Goal: Task Accomplishment & Management: Manage account settings

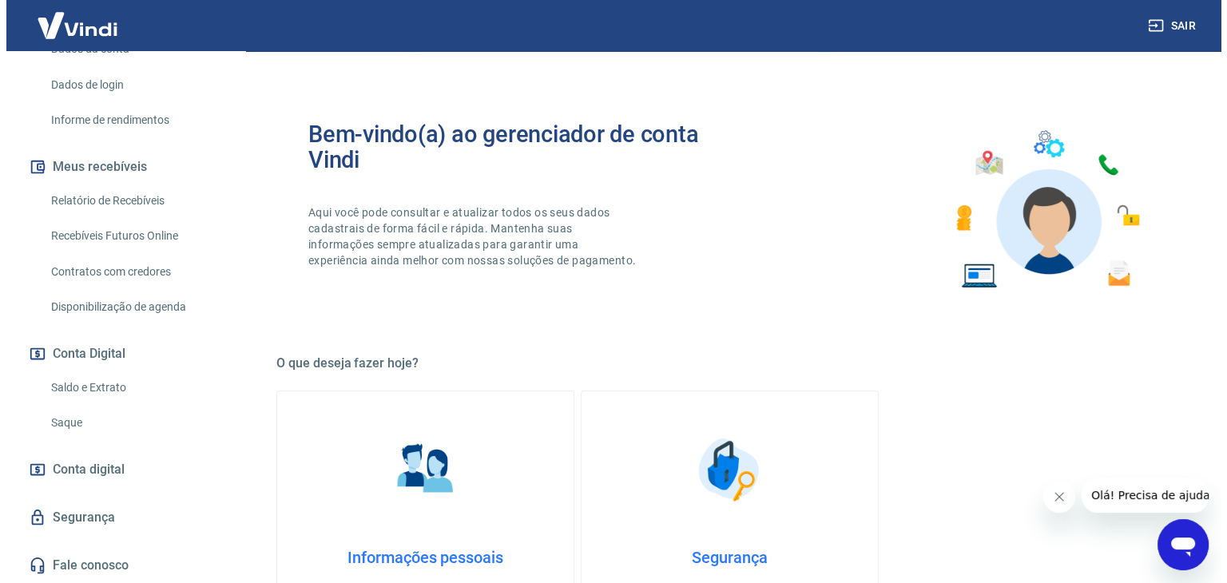
scroll to position [267, 0]
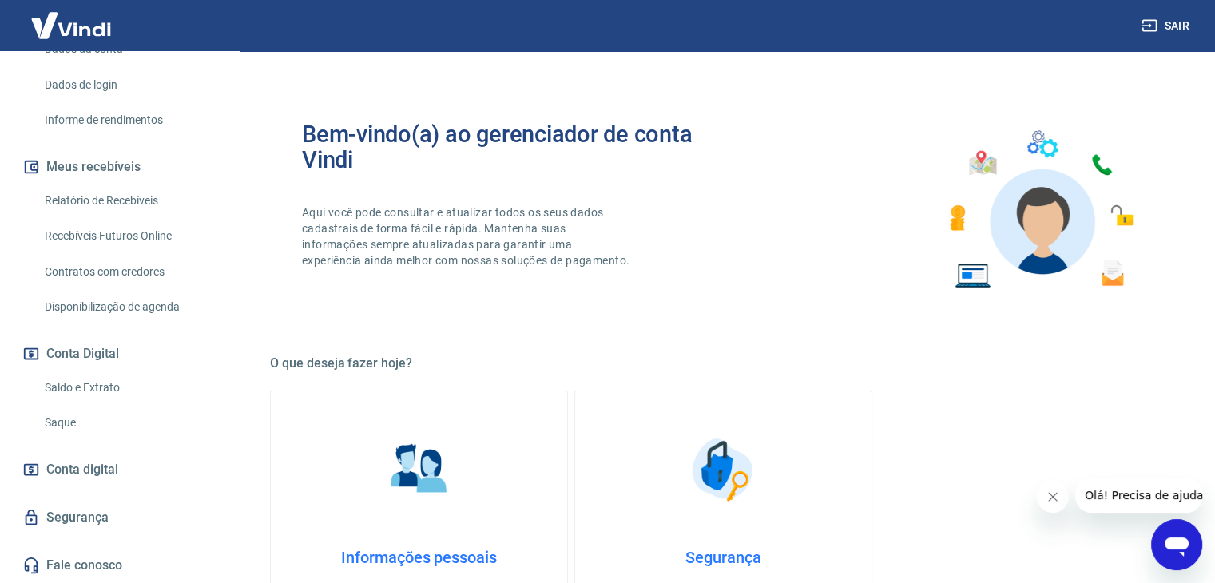
click at [113, 474] on span "Conta digital" at bounding box center [82, 470] width 72 height 22
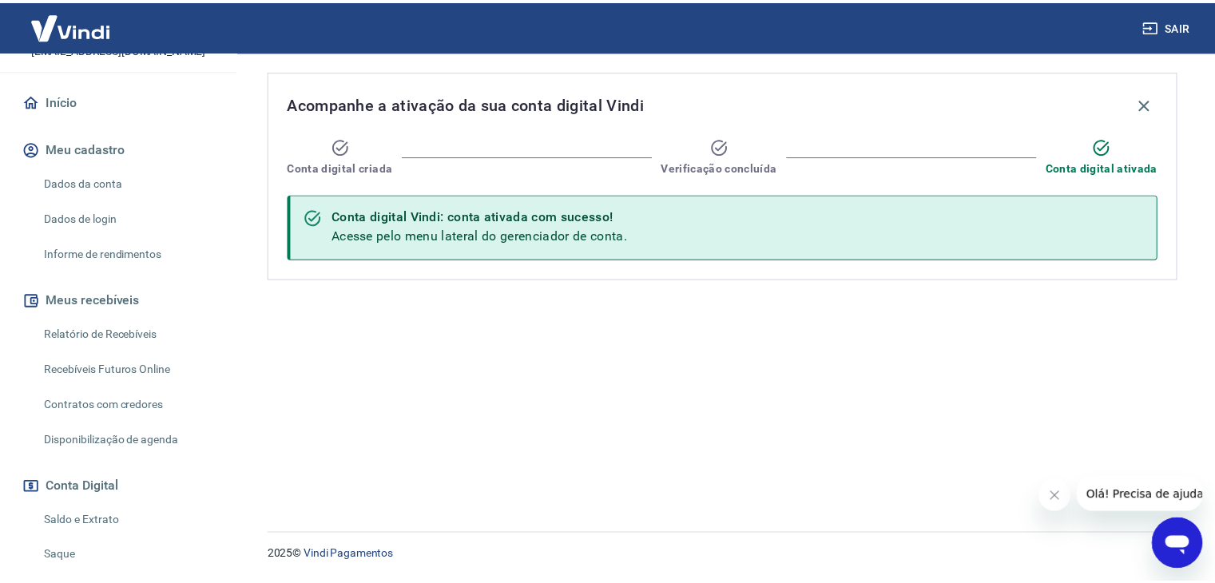
scroll to position [107, 0]
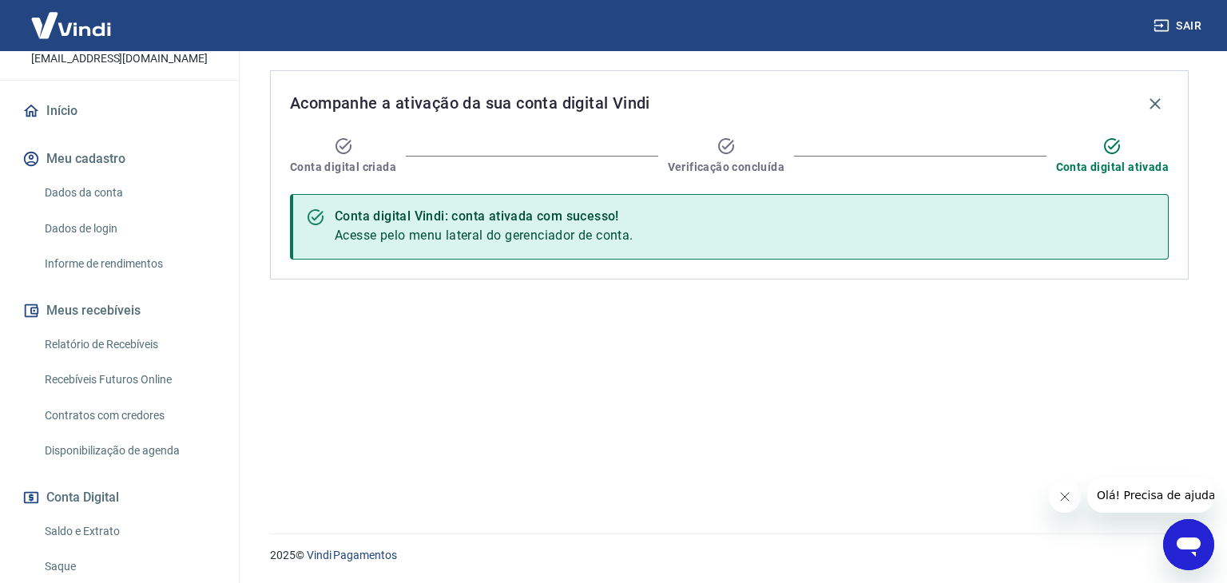
click at [111, 200] on link "Dados da conta" at bounding box center [128, 193] width 181 height 33
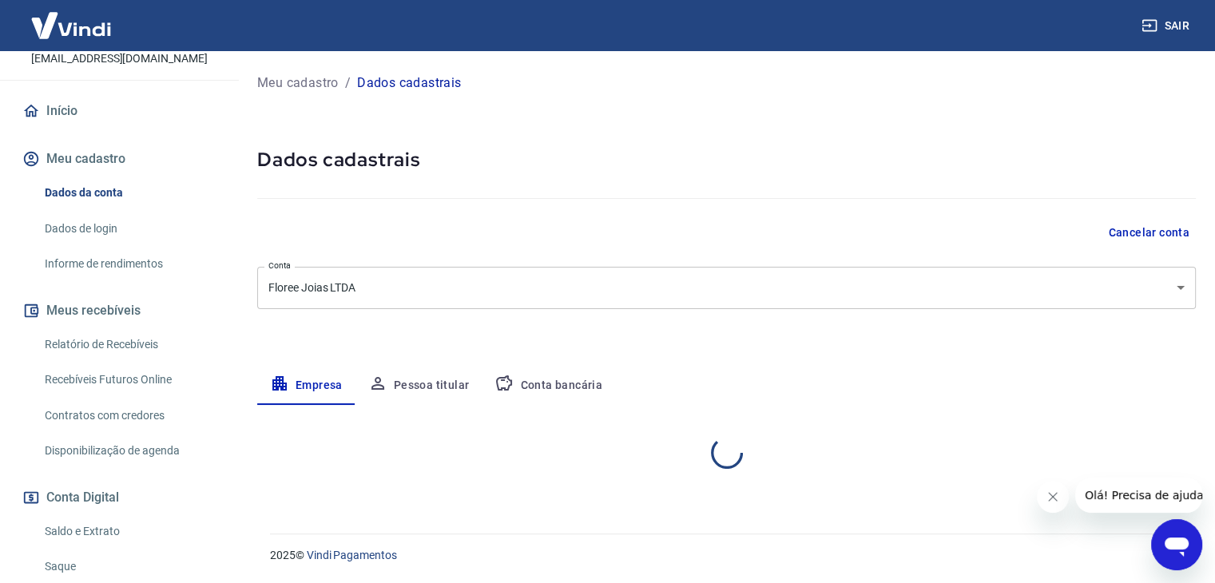
select select "ES"
select select "business"
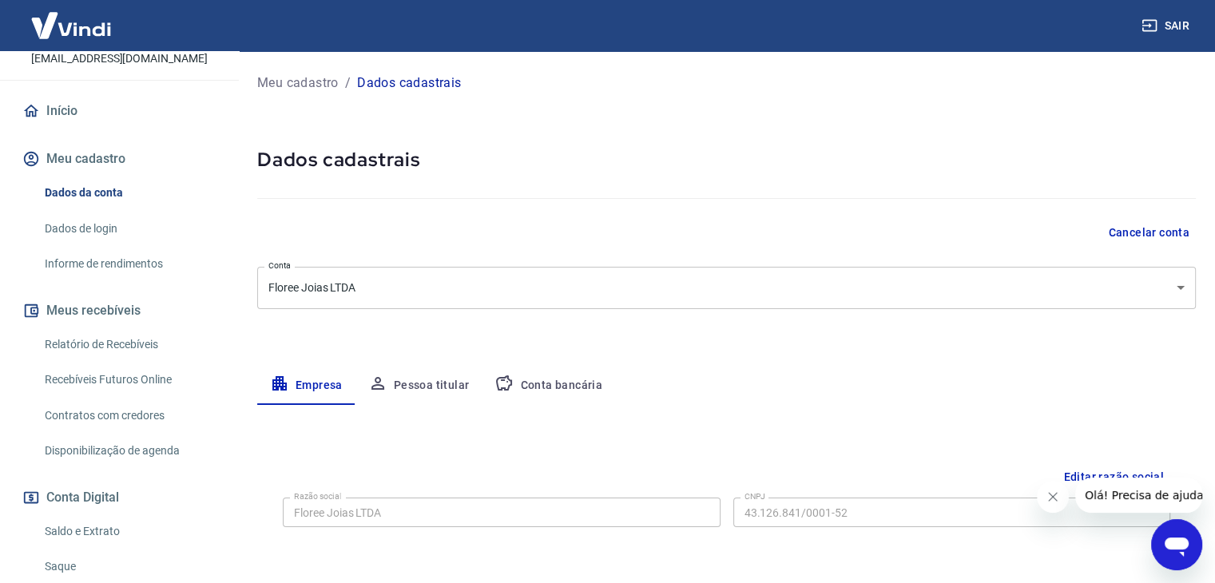
click at [99, 170] on button "Meu cadastro" at bounding box center [119, 158] width 201 height 35
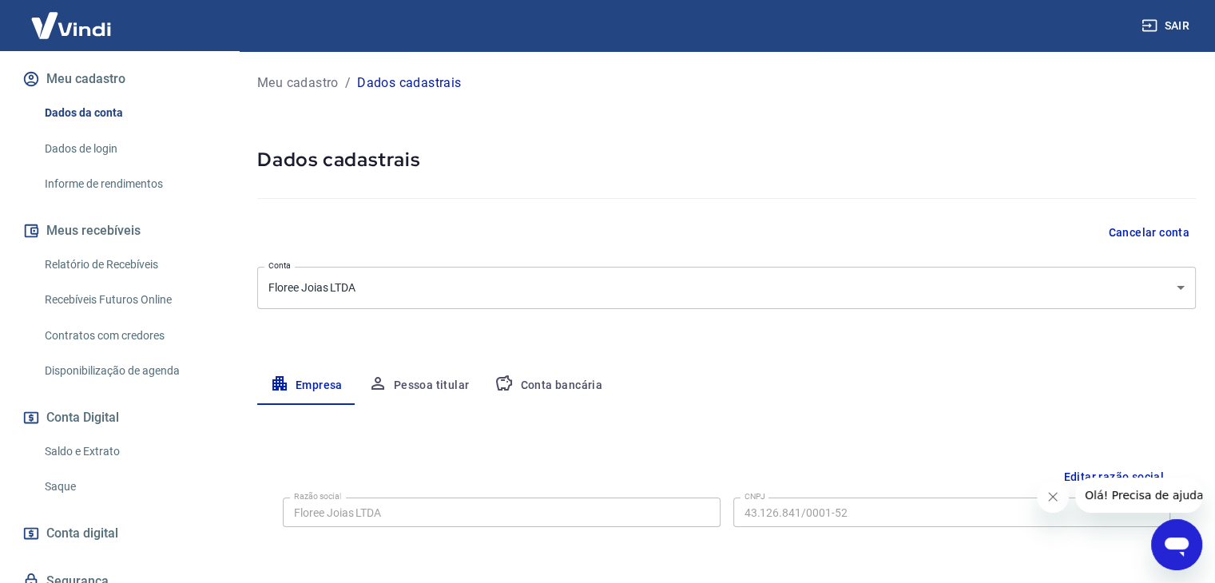
scroll to position [267, 0]
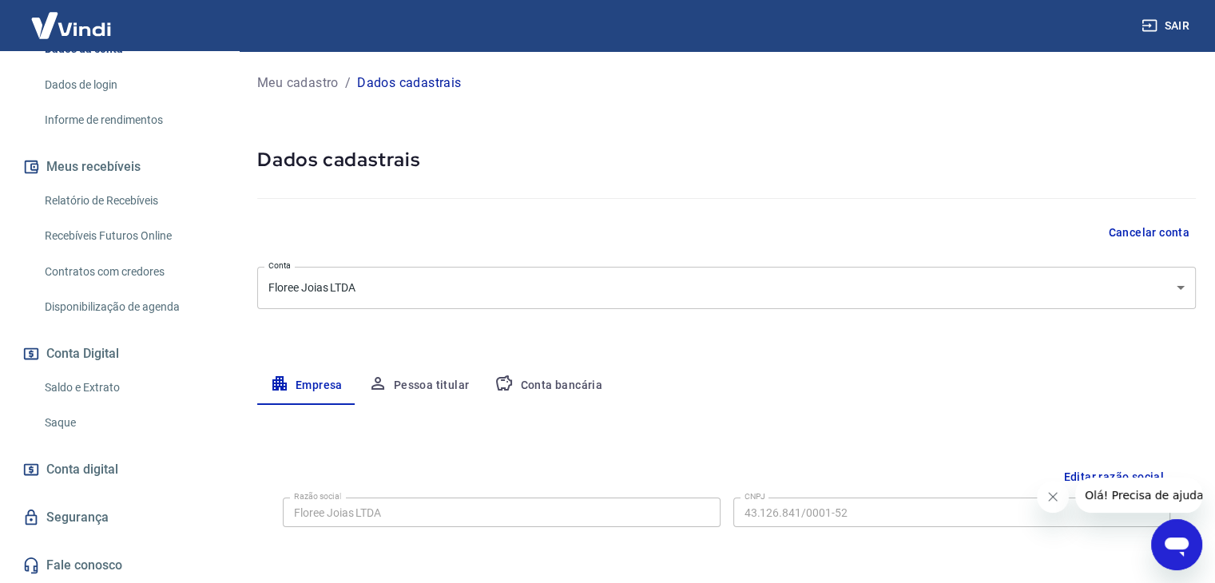
click at [110, 387] on link "Saldo e Extrato" at bounding box center [128, 388] width 181 height 33
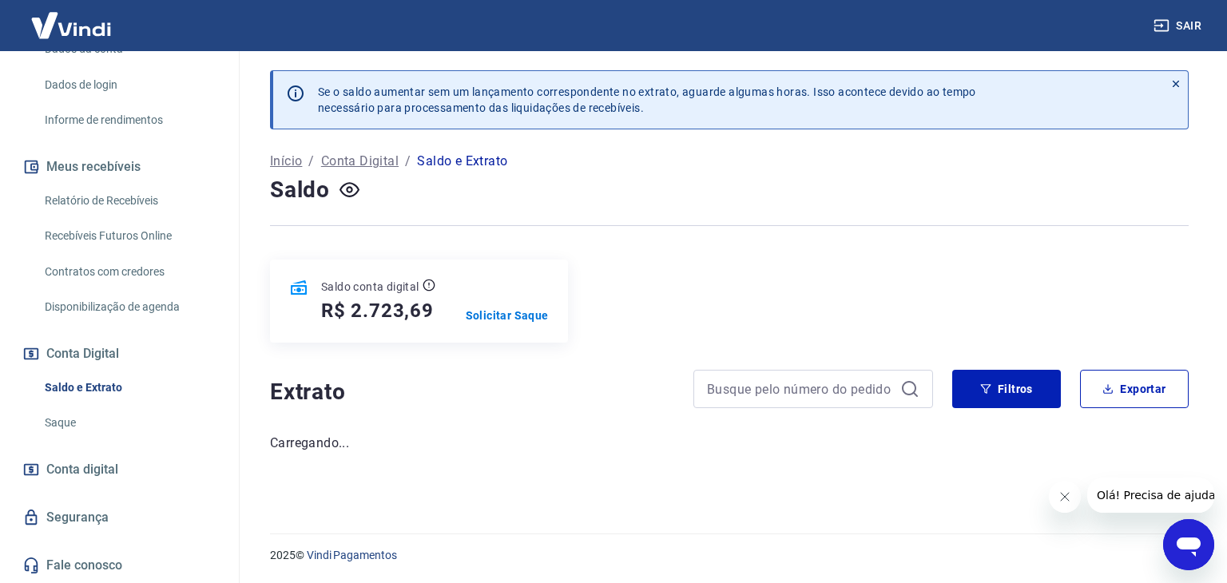
click at [97, 352] on button "Conta Digital" at bounding box center [119, 353] width 201 height 35
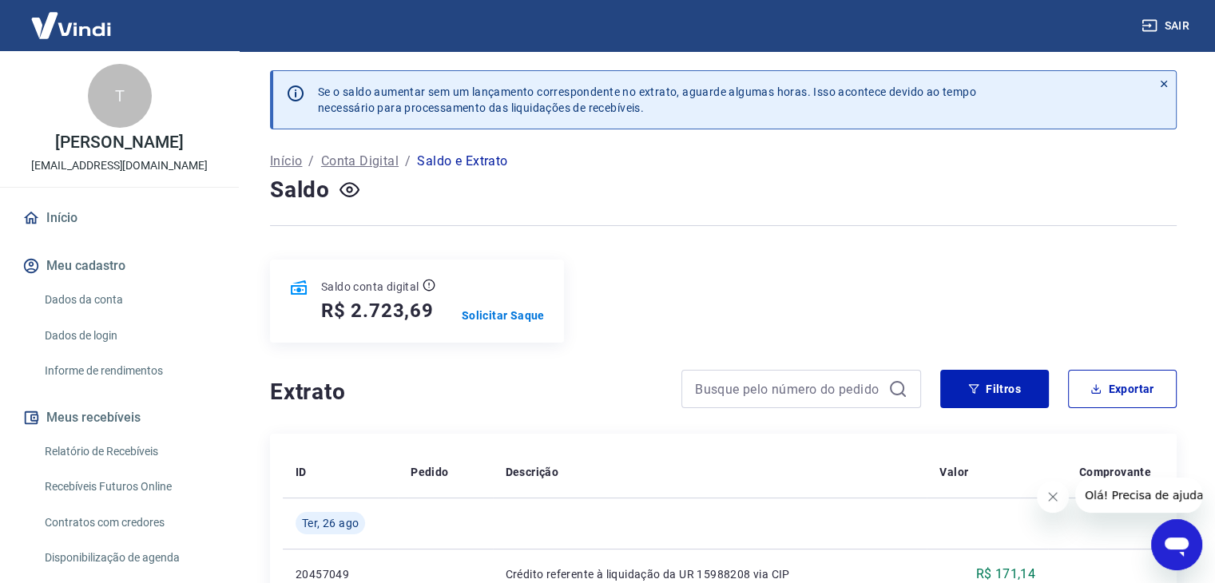
click at [60, 236] on link "Início" at bounding box center [119, 218] width 201 height 35
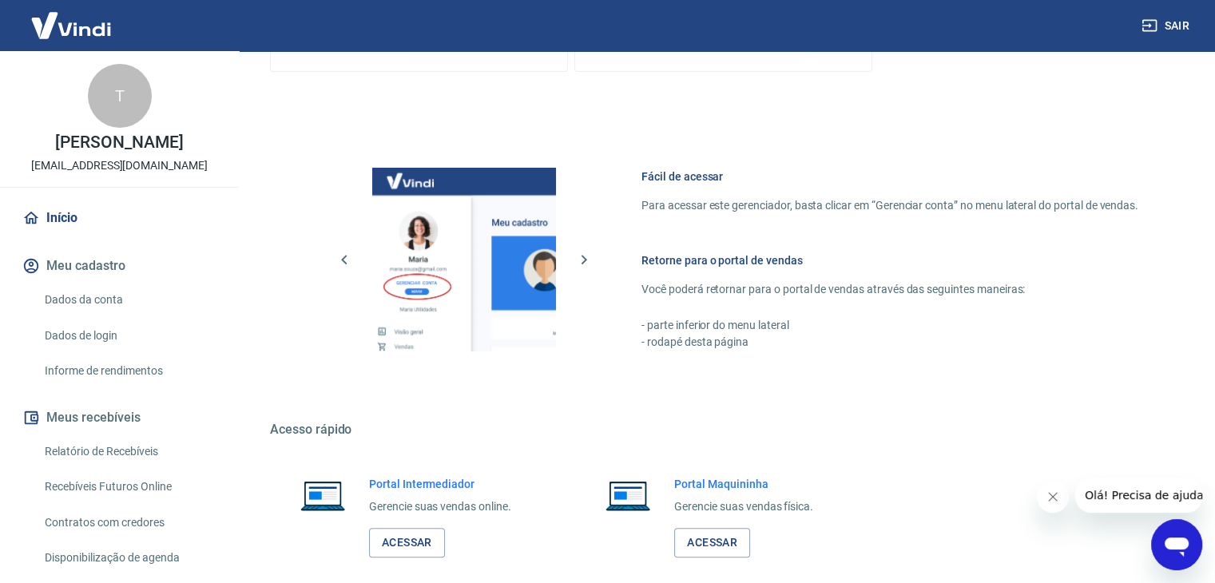
scroll to position [678, 0]
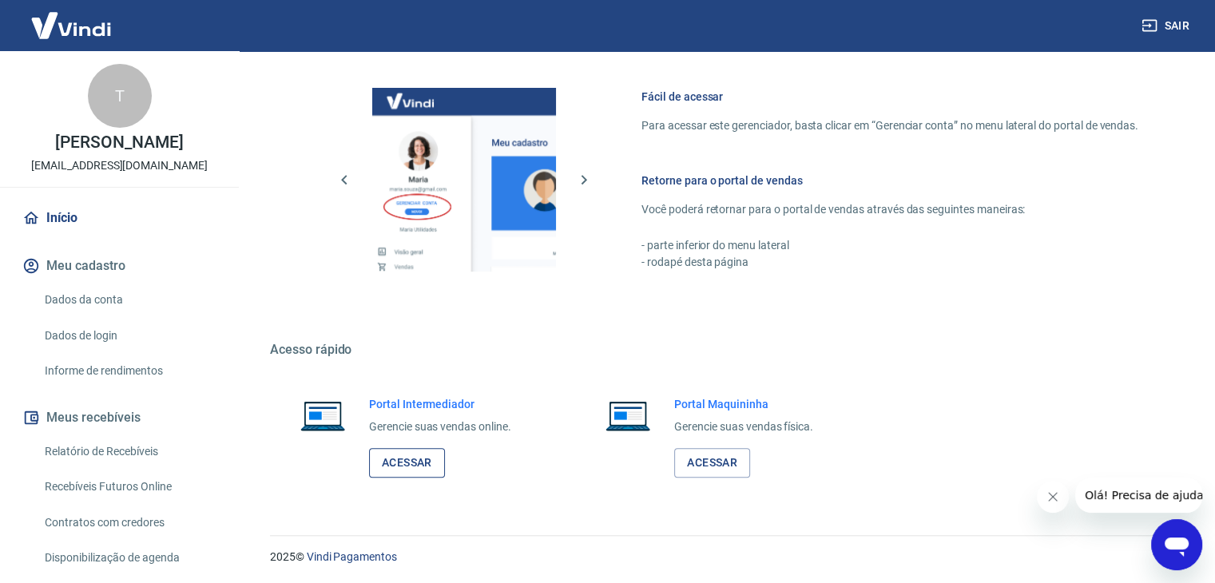
click at [429, 474] on link "Acessar" at bounding box center [407, 463] width 76 height 30
